Goal: Go to known website: Go to known website

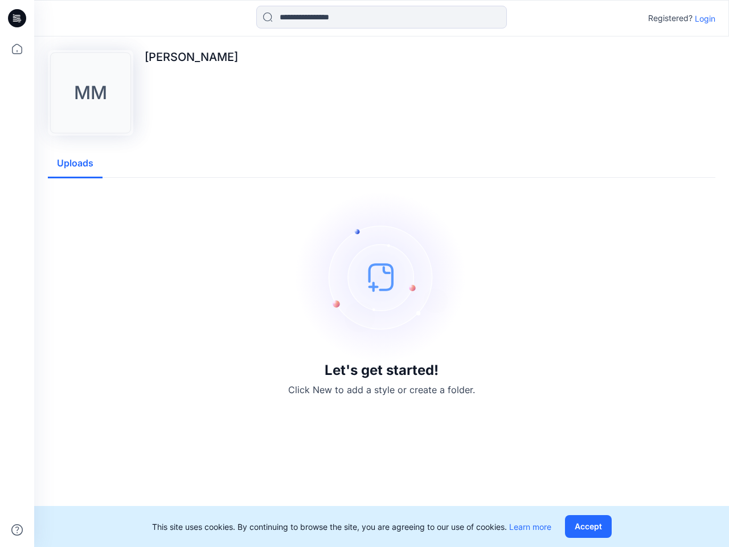
click at [365, 273] on img at bounding box center [381, 276] width 171 height 171
click at [18, 18] on icon at bounding box center [19, 18] width 5 height 1
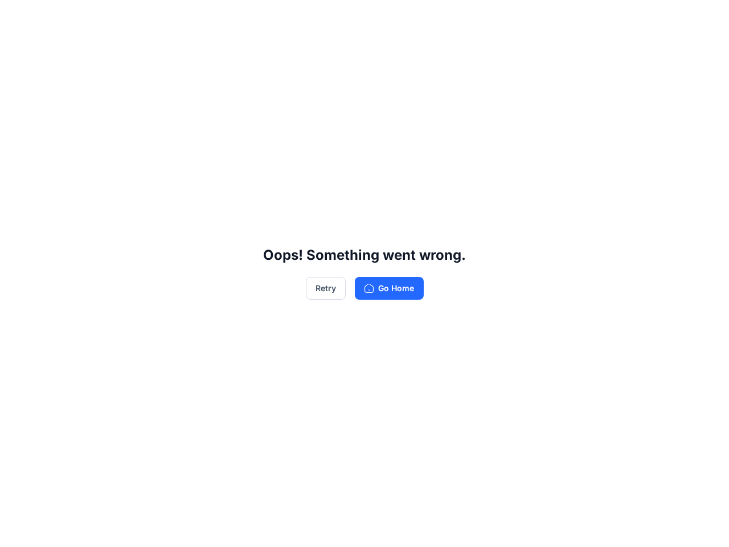
click at [17, 530] on div "Oops! Something went wrong. Retry Go Home" at bounding box center [364, 273] width 729 height 547
click at [382, 17] on div "Oops! Something went wrong. Retry Go Home" at bounding box center [364, 273] width 729 height 547
click at [705, 18] on div "Oops! Something went wrong. Retry Go Home" at bounding box center [364, 273] width 729 height 547
click at [75, 164] on div "Oops! Something went wrong. Retry Go Home" at bounding box center [364, 273] width 729 height 547
click at [591, 526] on div "Oops! Something went wrong. Retry Go Home" at bounding box center [364, 273] width 729 height 547
